Goal: Information Seeking & Learning: Learn about a topic

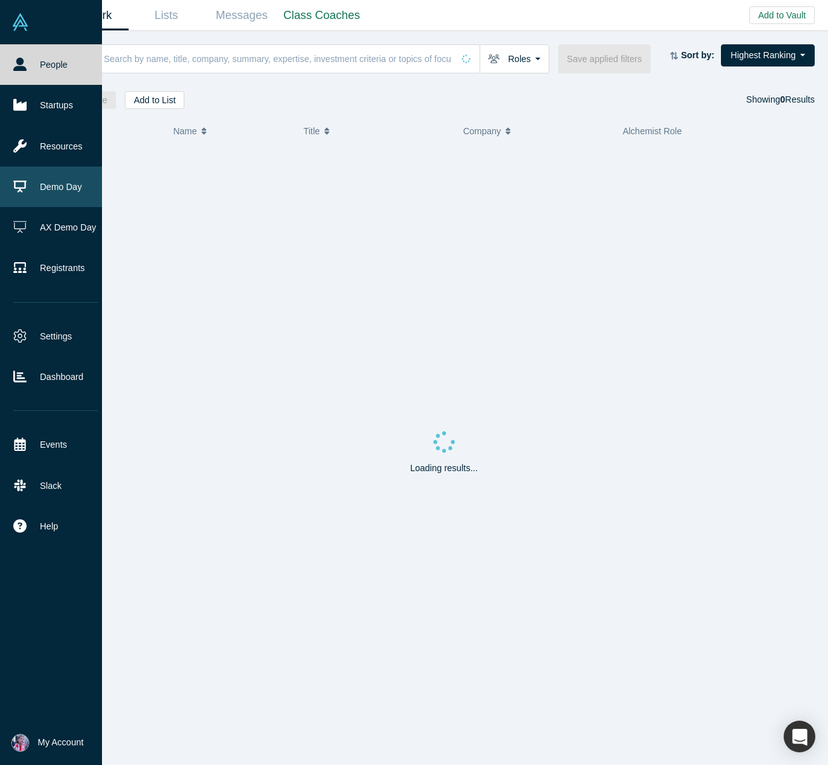
click at [51, 189] on link "Demo Day" at bounding box center [55, 187] width 111 height 41
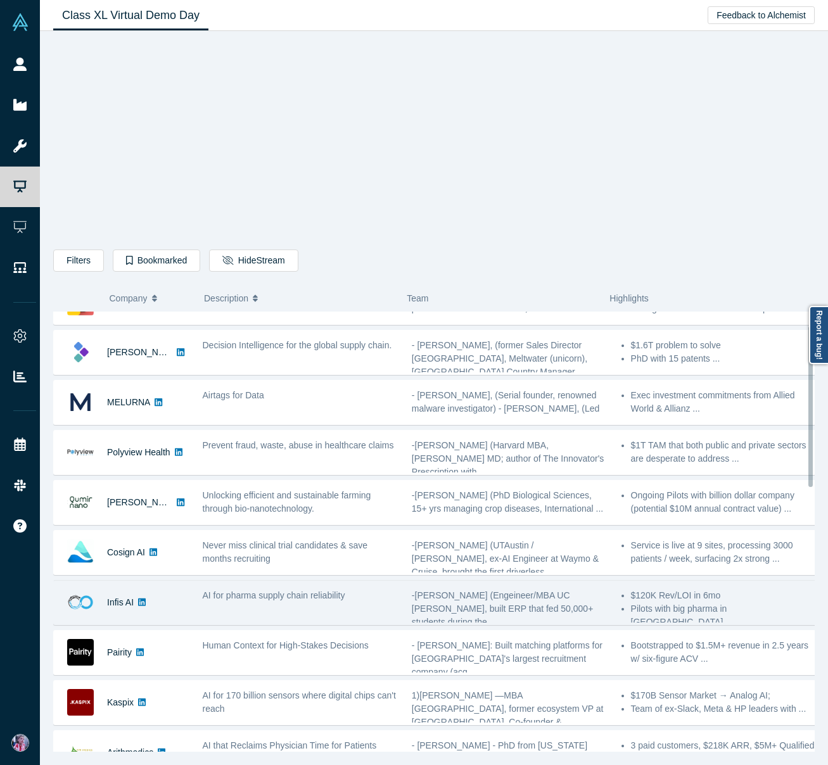
scroll to position [30, 0]
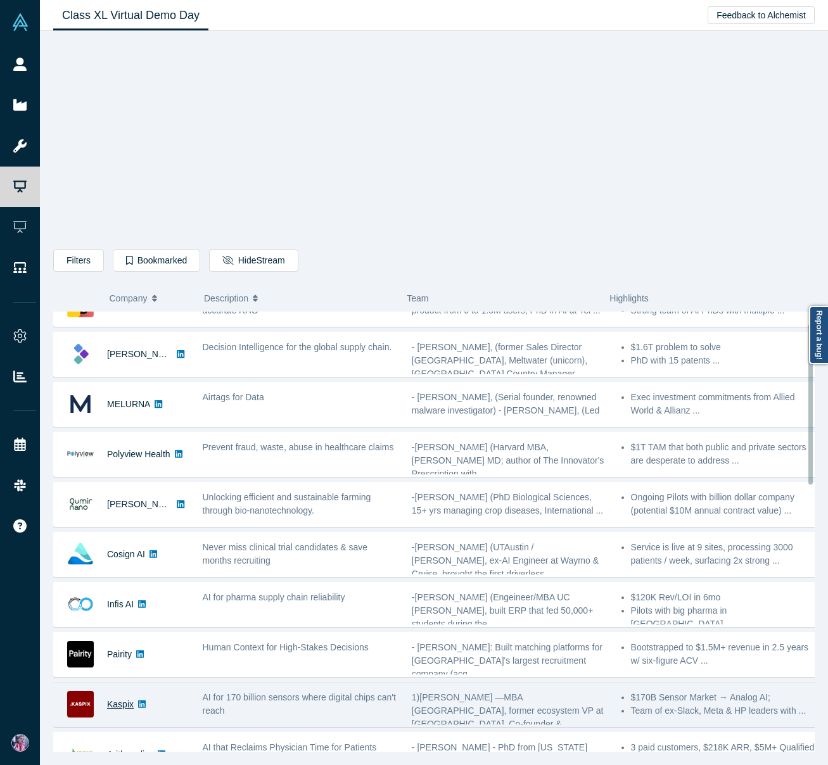
click at [127, 705] on link "Kaspix" at bounding box center [120, 704] width 27 height 10
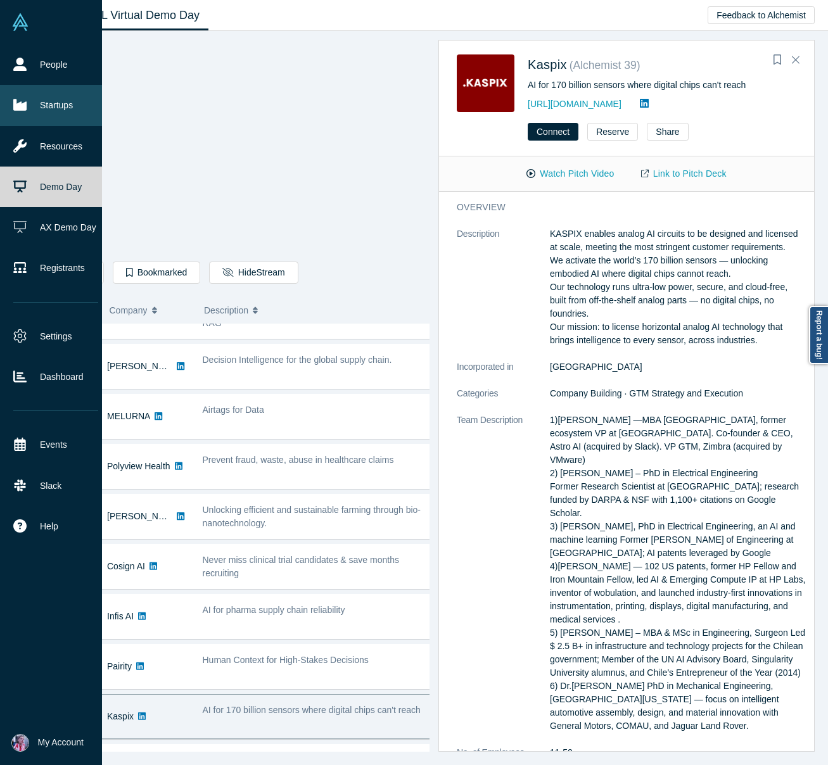
click at [56, 111] on link "Startups" at bounding box center [55, 105] width 111 height 41
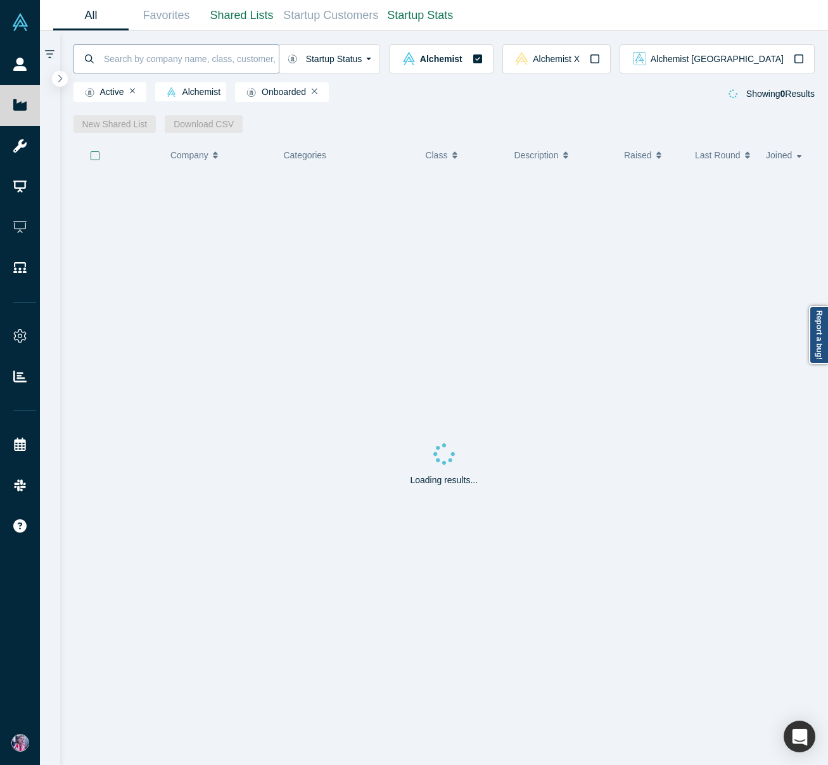
click at [252, 63] on input at bounding box center [191, 59] width 176 height 30
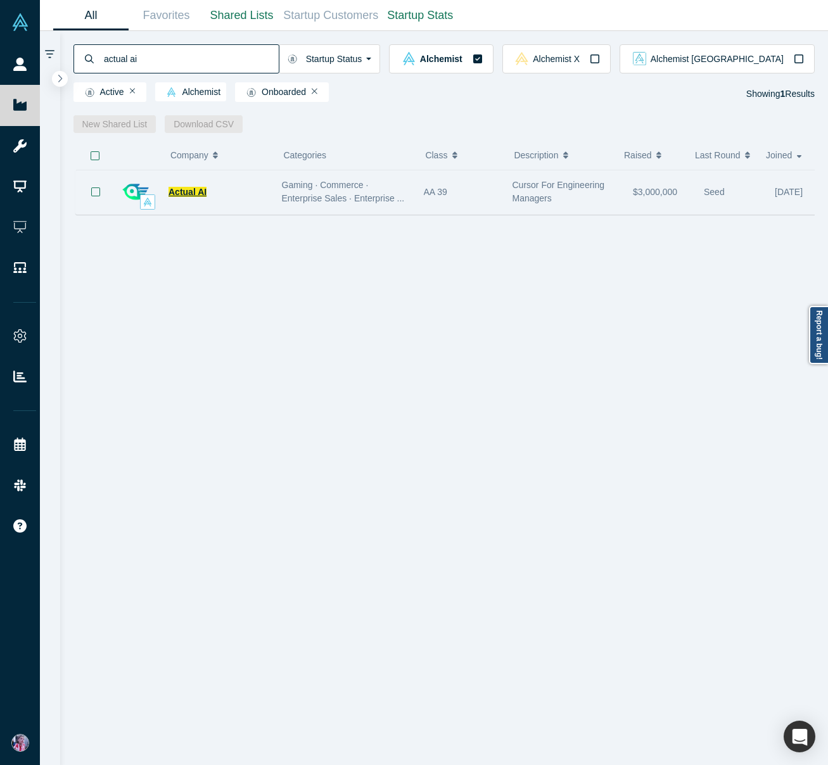
type input "actual ai"
click at [186, 193] on span "Actual AI" at bounding box center [187, 192] width 38 height 10
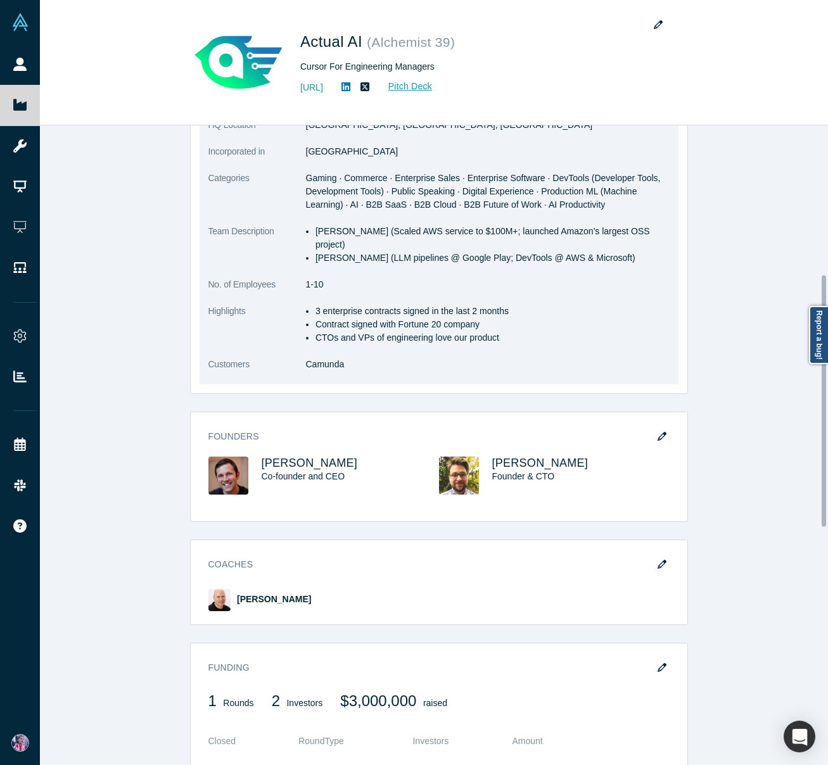
scroll to position [388, 0]
